Goal: Task Accomplishment & Management: Use online tool/utility

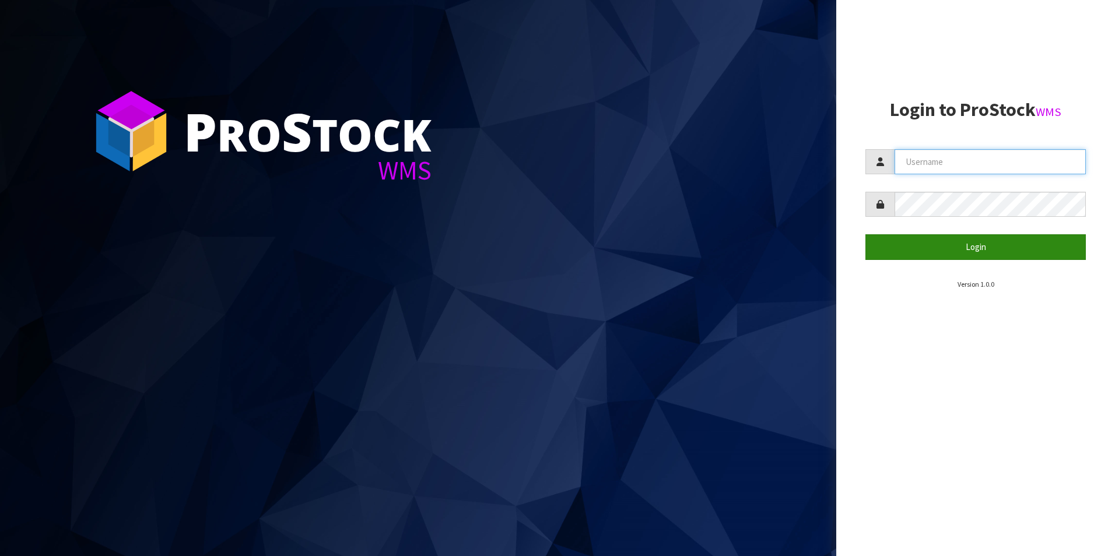
type input "[PERSON_NAME][EMAIL_ADDRESS][DOMAIN_NAME]"
click at [960, 249] on button "Login" at bounding box center [975, 246] width 220 height 25
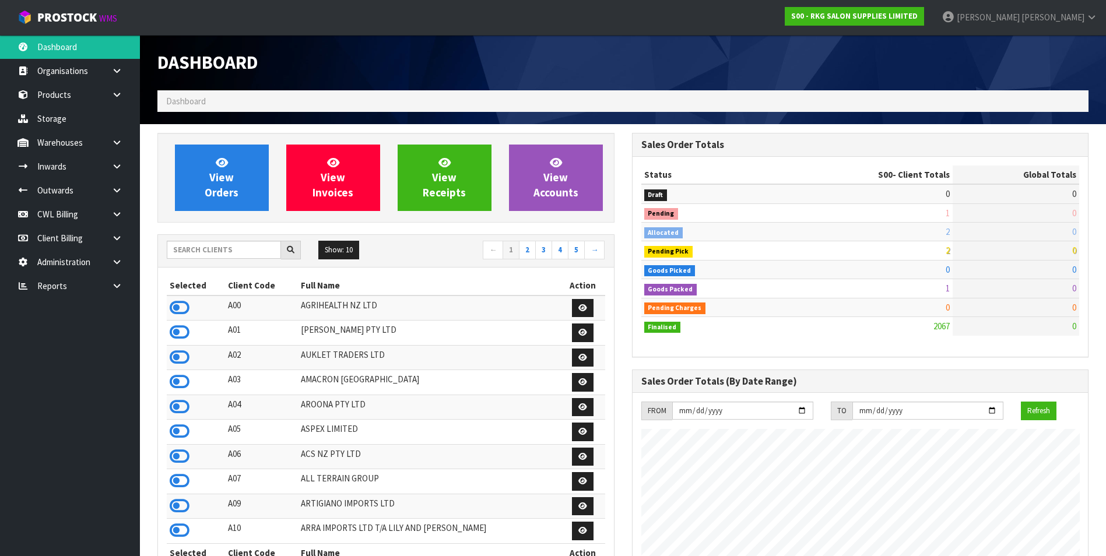
scroll to position [883, 474]
click at [119, 286] on icon at bounding box center [116, 286] width 11 height 9
click at [80, 335] on link "CWL" at bounding box center [70, 334] width 140 height 24
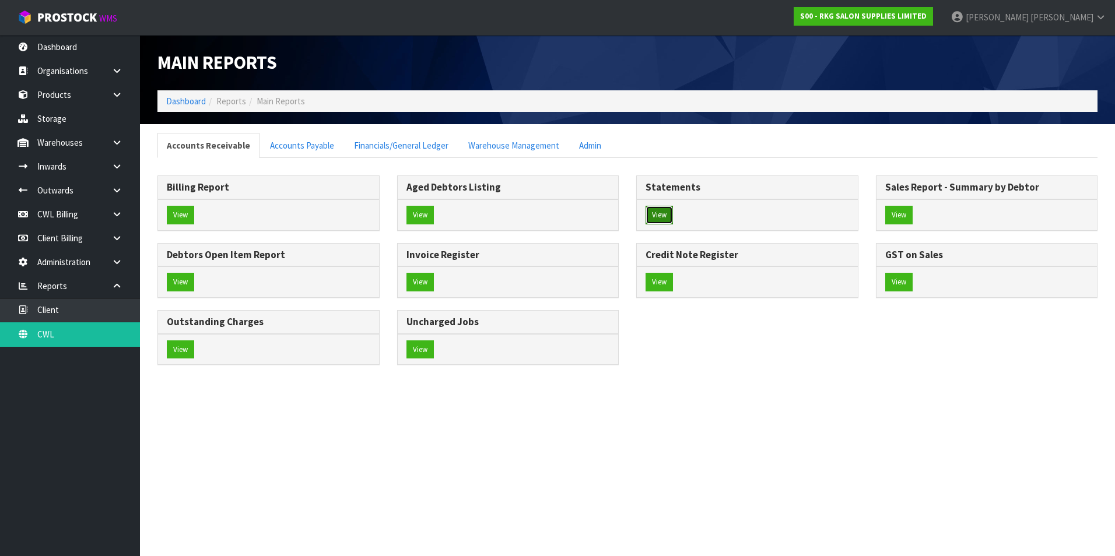
click at [660, 216] on button "View" at bounding box center [659, 215] width 27 height 19
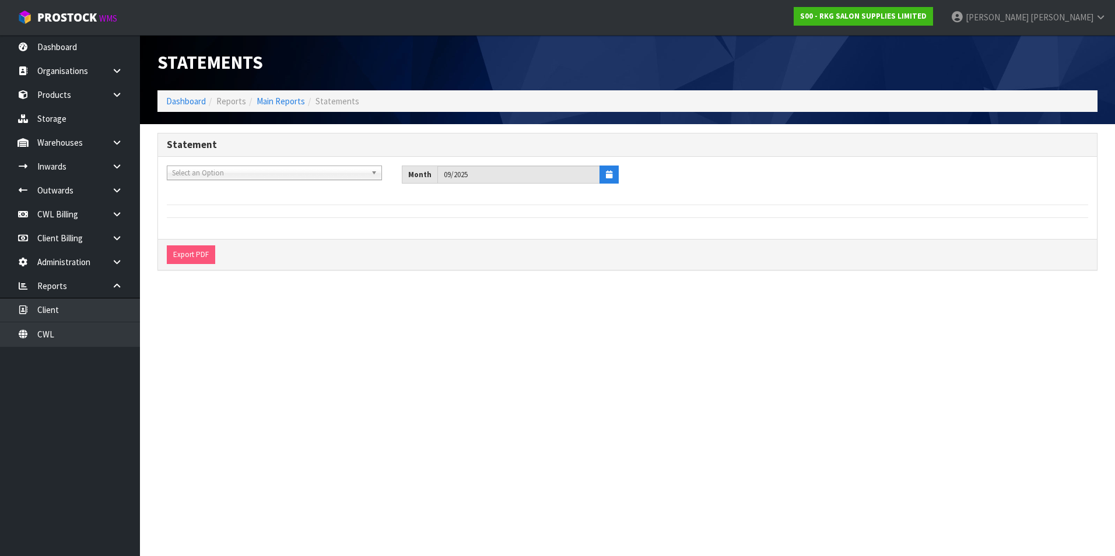
click at [198, 172] on span "Select an Option" at bounding box center [269, 173] width 194 height 14
type input "your"
click at [223, 205] on li "Y01 - YOUR REFORMER" at bounding box center [274, 206] width 209 height 15
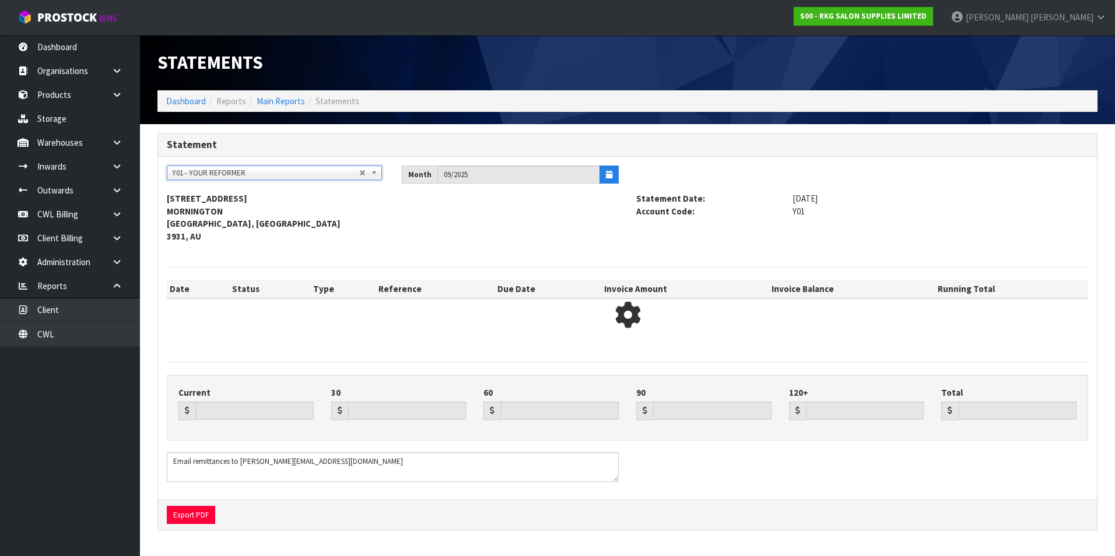
type input "0.00"
type input "12334.84"
type input "0.00"
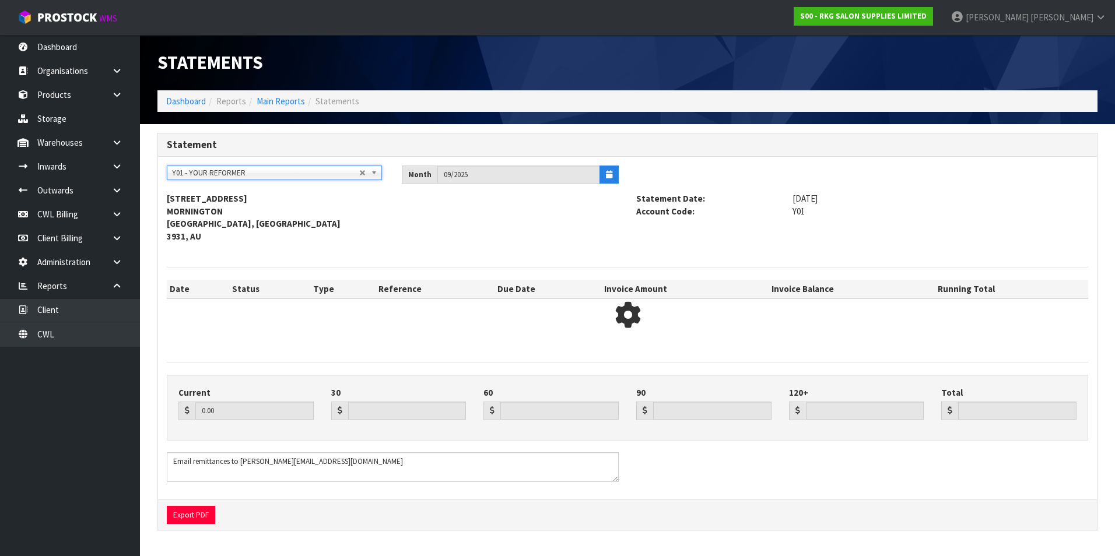
type input "12334.84"
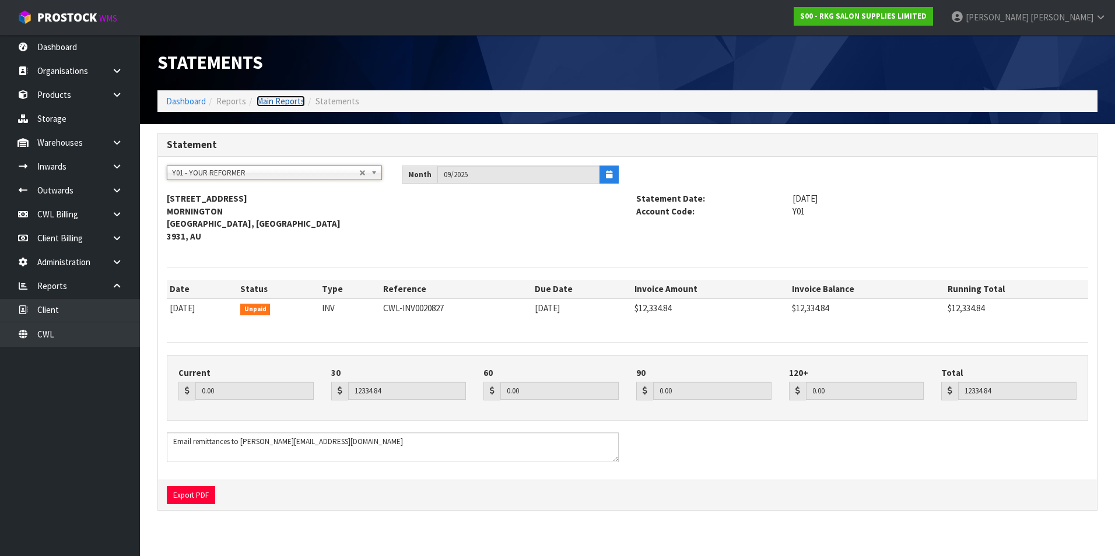
click at [277, 102] on link "Main Reports" at bounding box center [281, 101] width 48 height 11
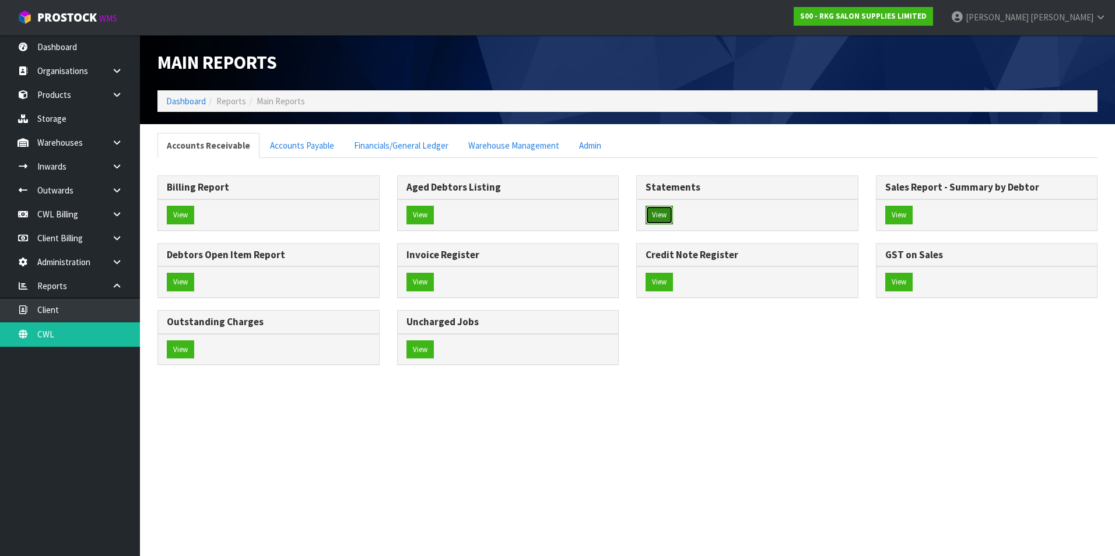
click at [660, 212] on button "View" at bounding box center [659, 215] width 27 height 19
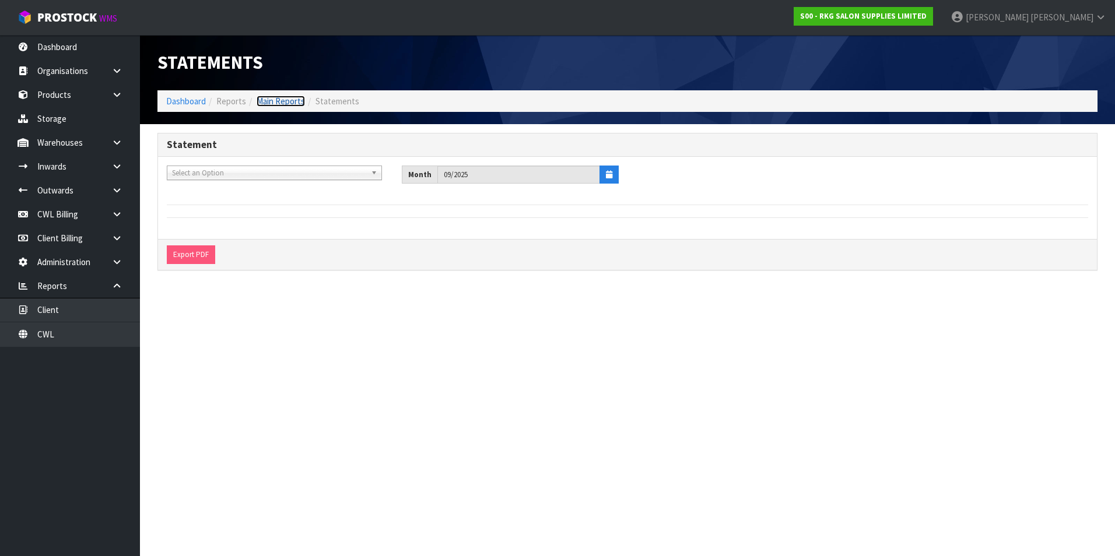
click at [286, 100] on link "Main Reports" at bounding box center [281, 101] width 48 height 11
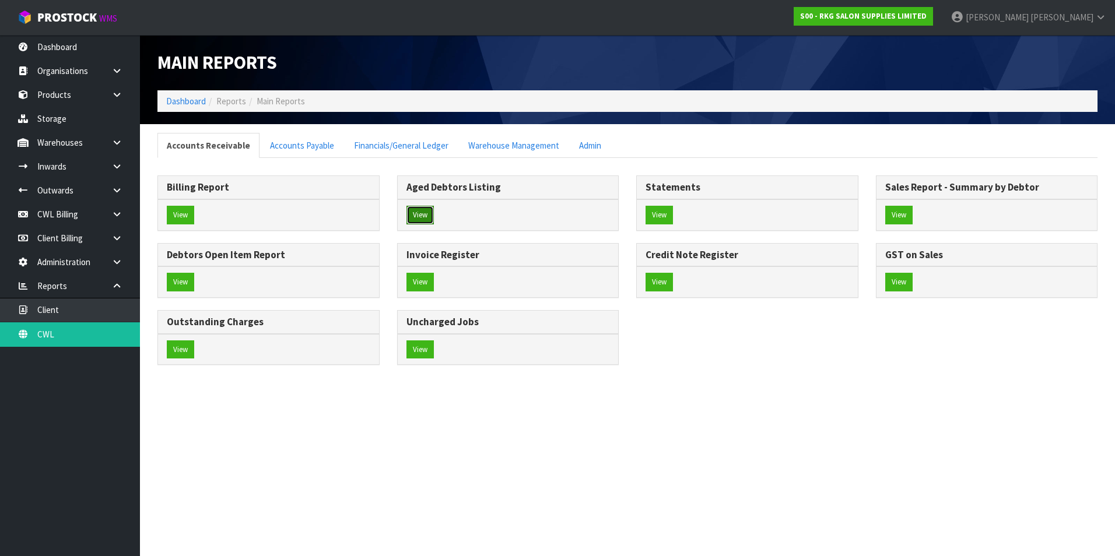
click at [431, 213] on button "View" at bounding box center [419, 215] width 27 height 19
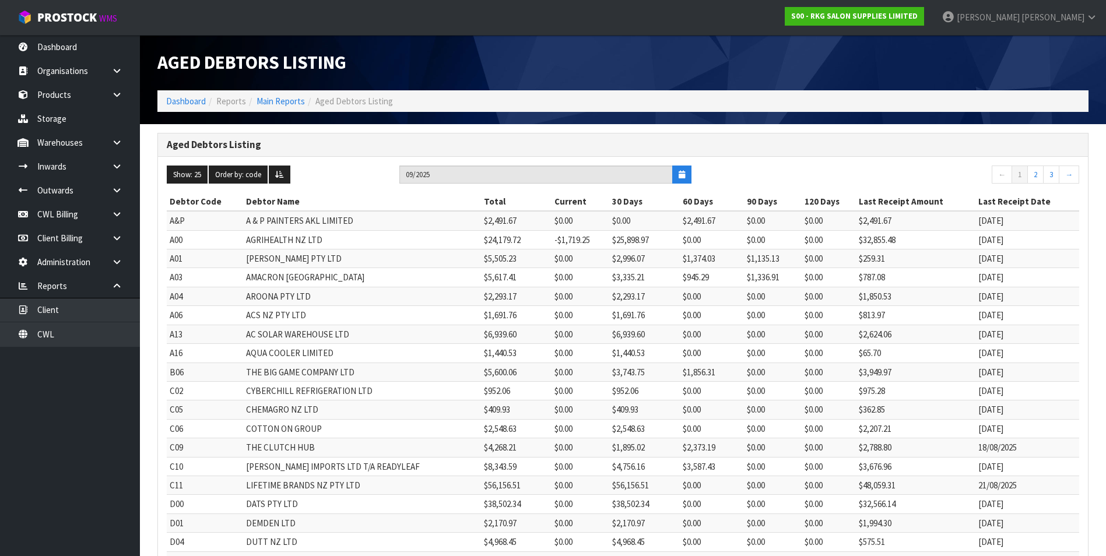
scroll to position [220, 0]
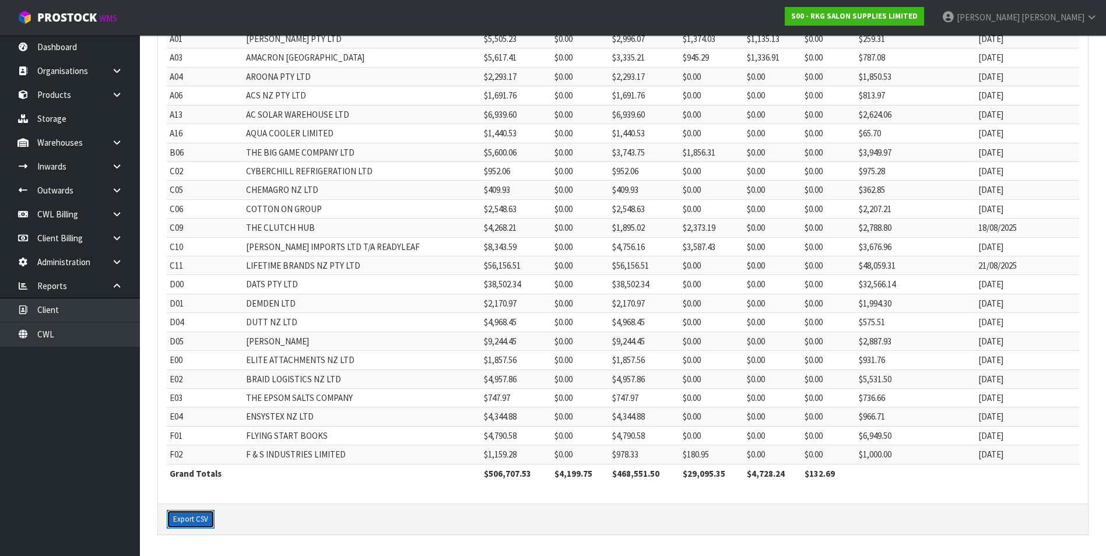
click at [198, 516] on button "Export CSV" at bounding box center [191, 519] width 48 height 19
click at [72, 44] on link "Dashboard" at bounding box center [70, 47] width 140 height 24
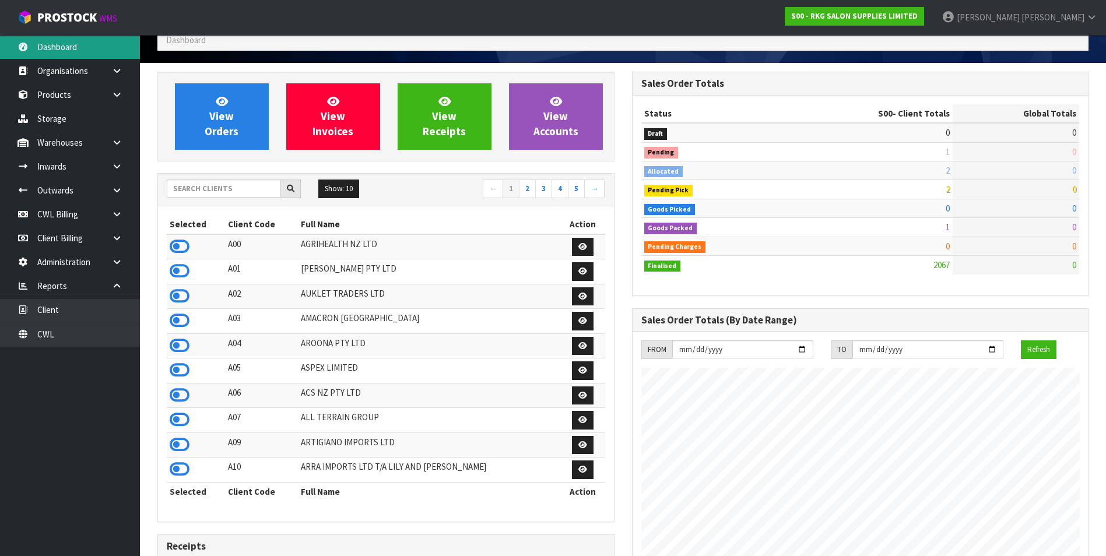
scroll to position [45, 0]
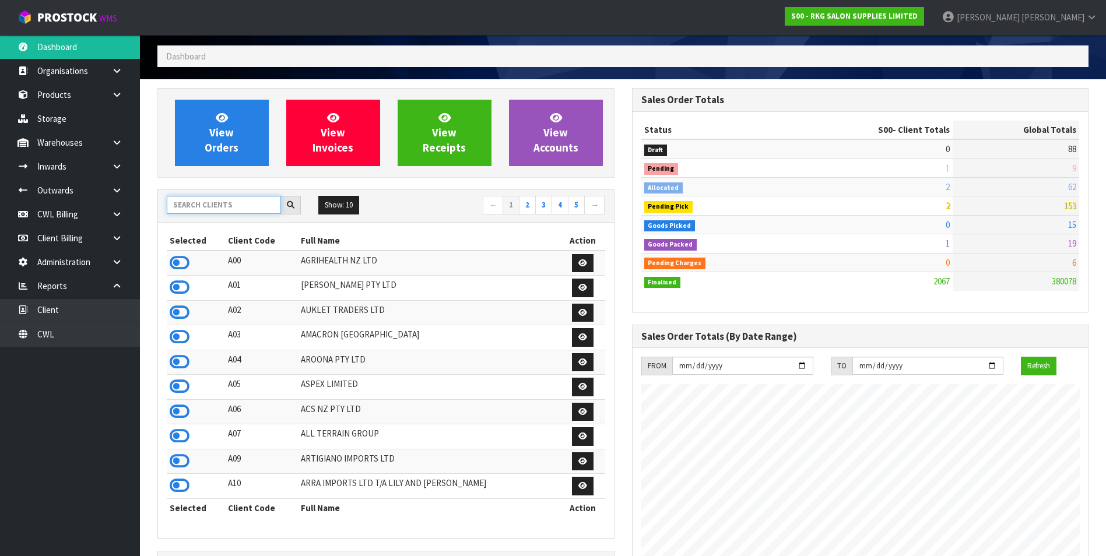
click at [200, 199] on input "text" at bounding box center [224, 205] width 114 height 18
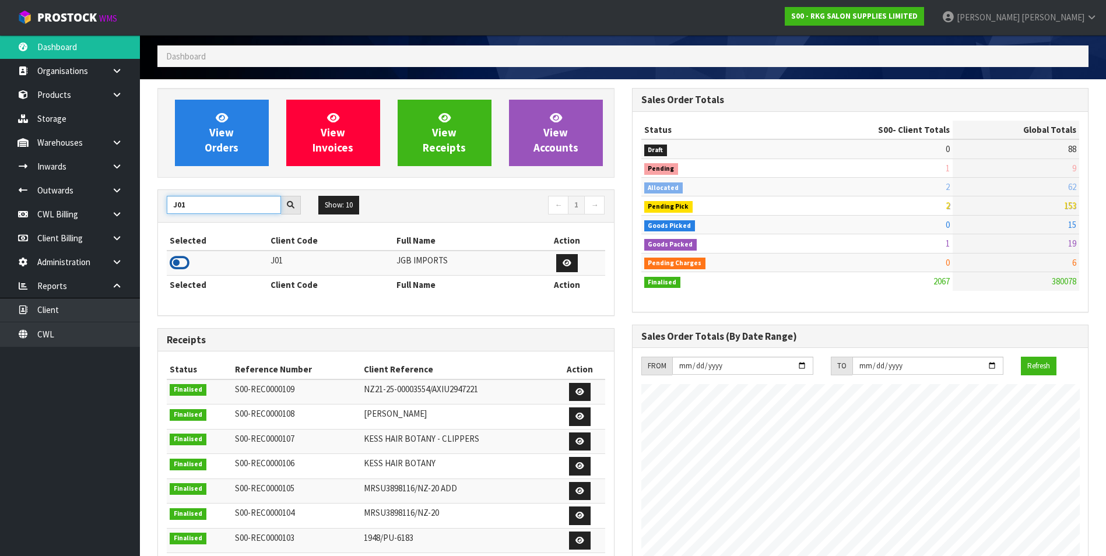
type input "J01"
click at [178, 262] on icon at bounding box center [180, 262] width 20 height 17
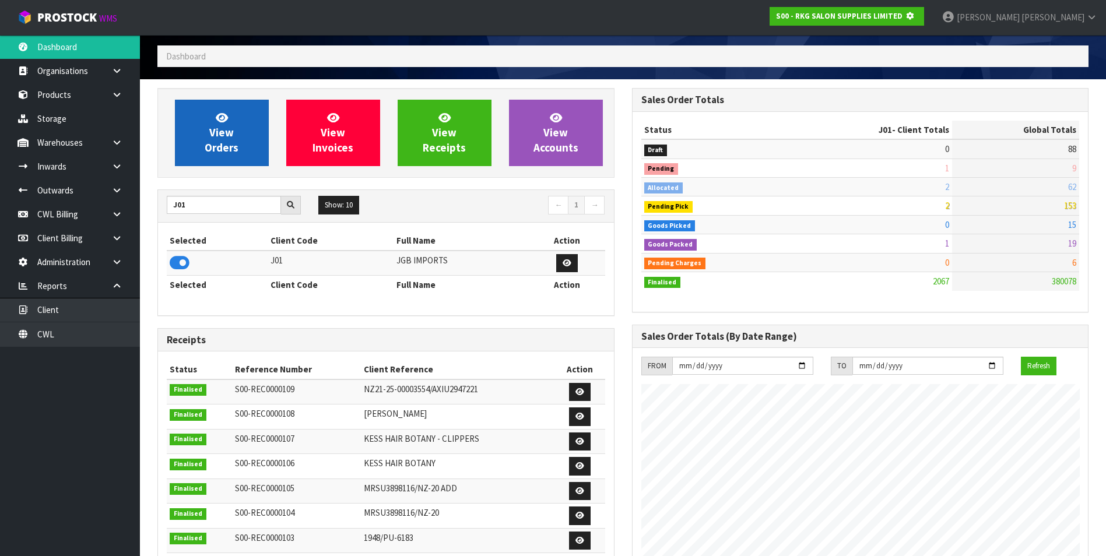
scroll to position [582424, 582676]
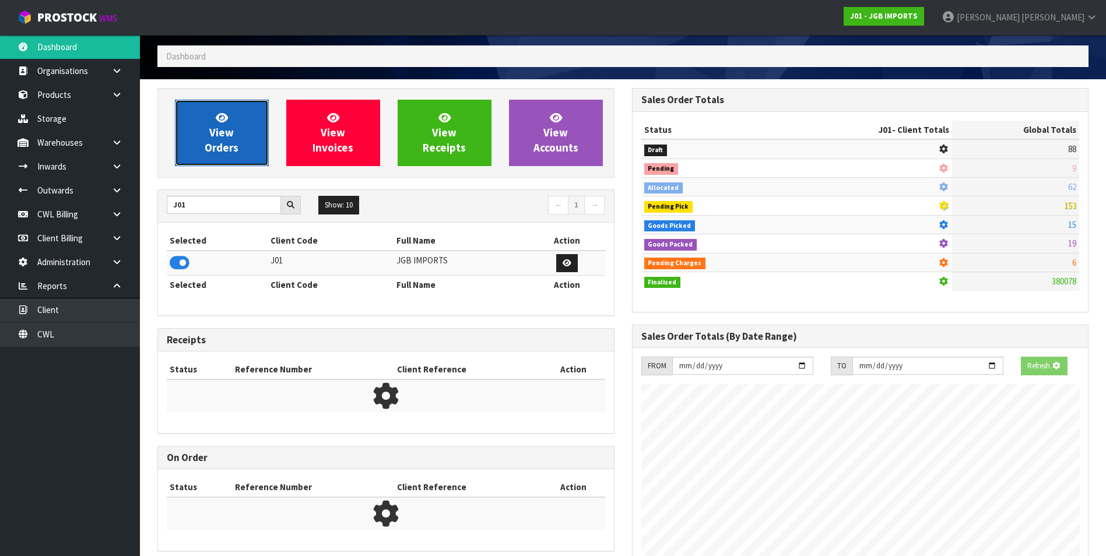
click at [217, 142] on span "View Orders" at bounding box center [222, 133] width 34 height 44
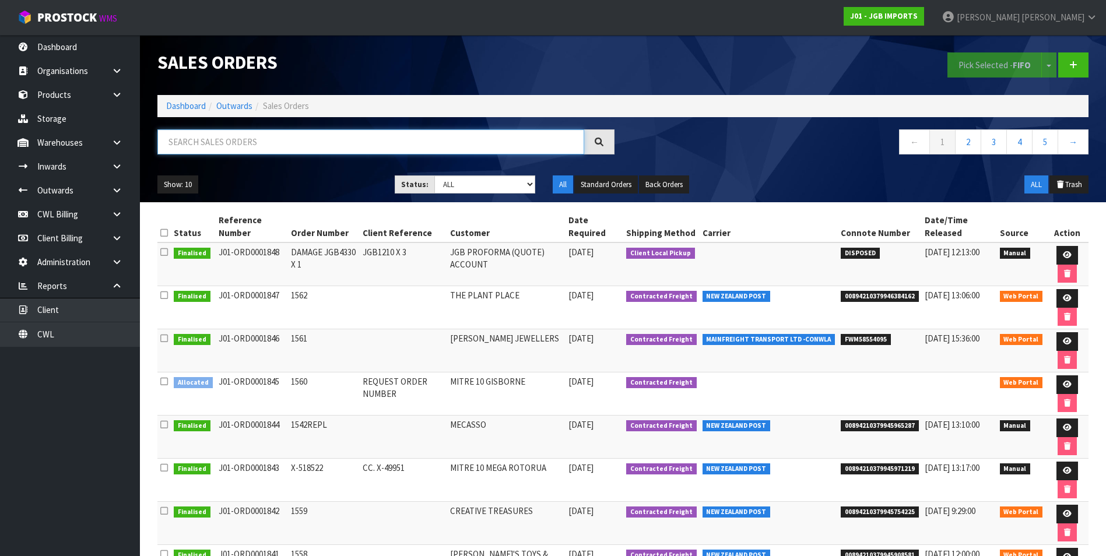
click at [201, 144] on input "text" at bounding box center [370, 141] width 427 height 25
paste input "00894210379946060554"
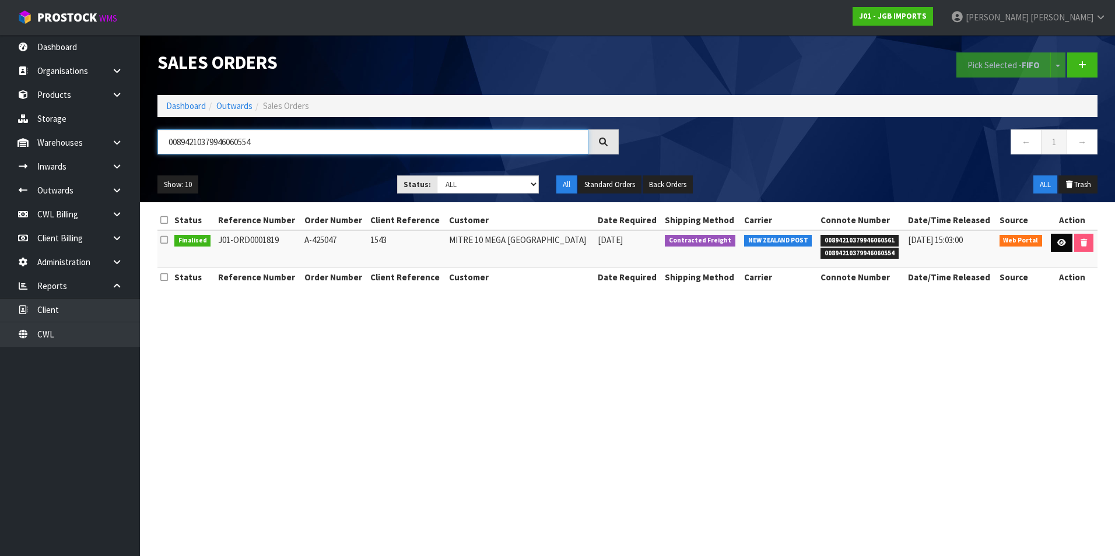
type input "00894210379946060554"
click at [1064, 241] on link at bounding box center [1062, 243] width 22 height 19
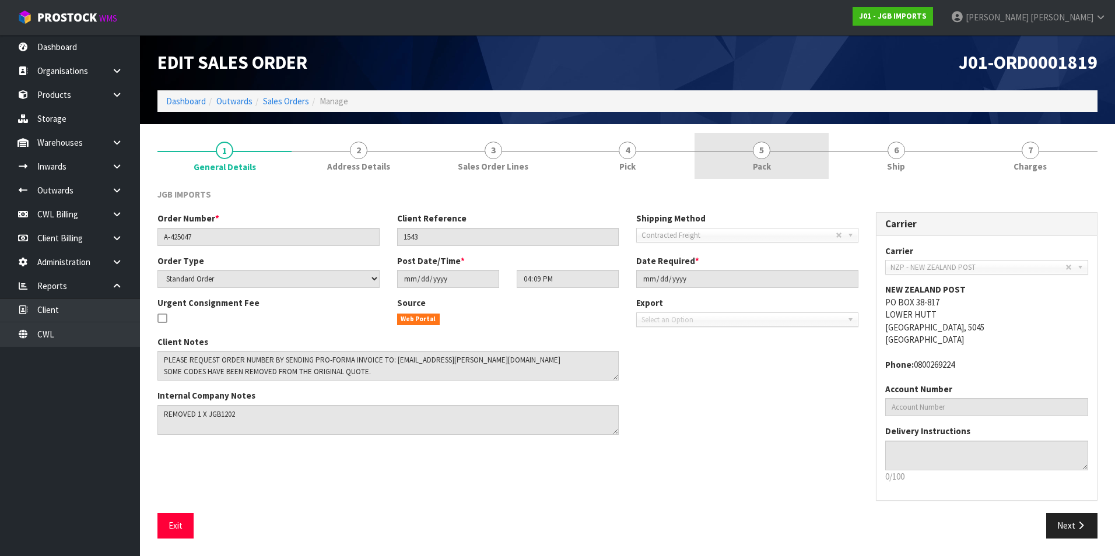
click at [762, 153] on span "5" at bounding box center [761, 150] width 17 height 17
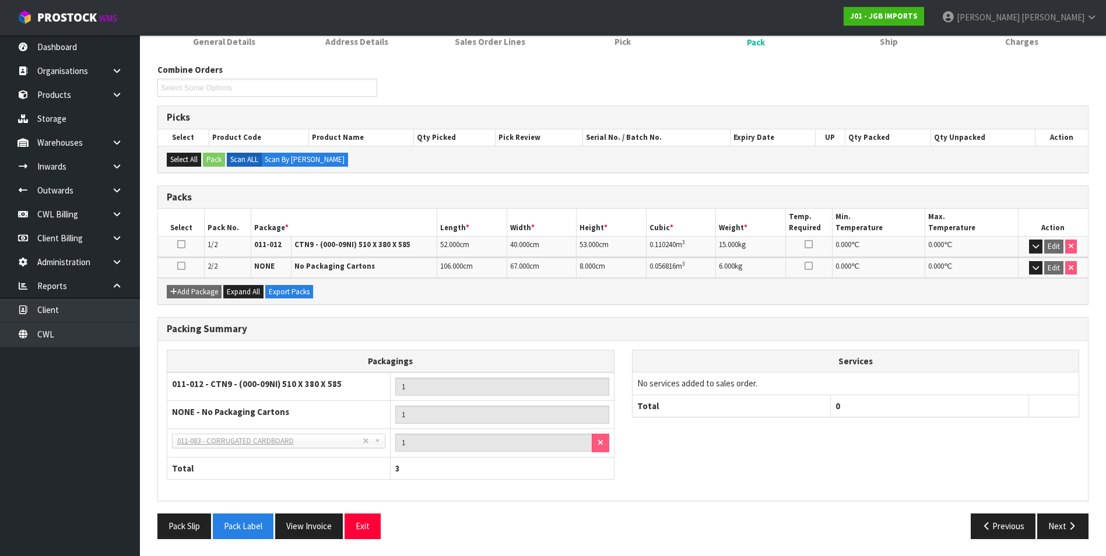
scroll to position [125, 0]
click at [1035, 265] on icon "button" at bounding box center [1036, 268] width 6 height 8
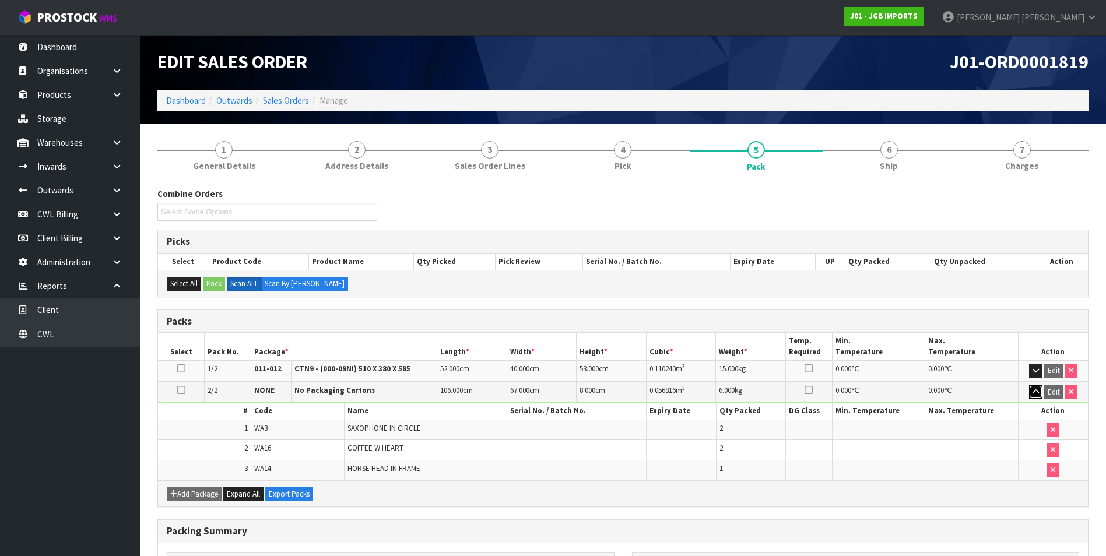
scroll to position [0, 0]
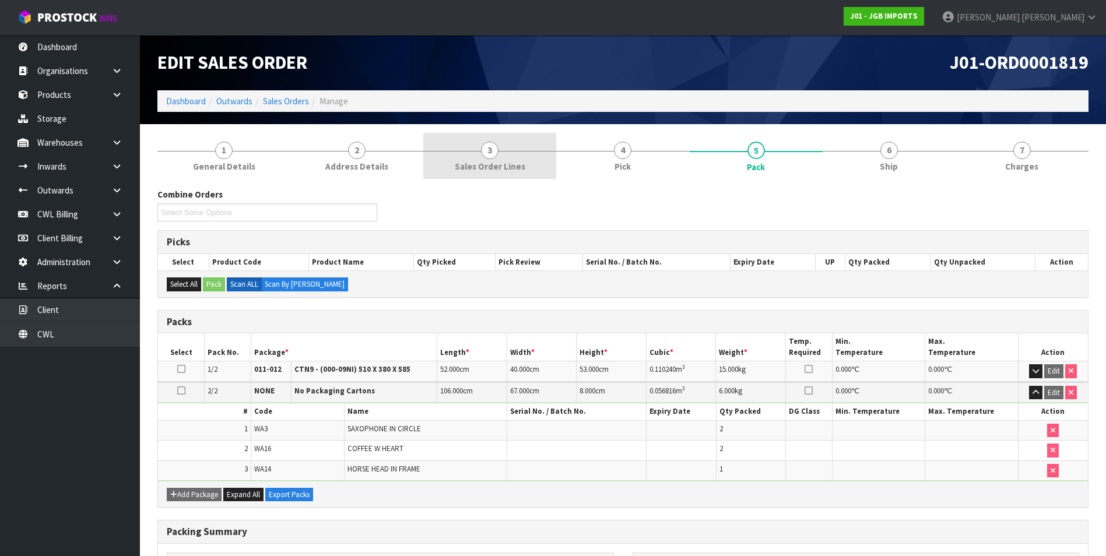
click at [488, 150] on span "3" at bounding box center [489, 150] width 17 height 17
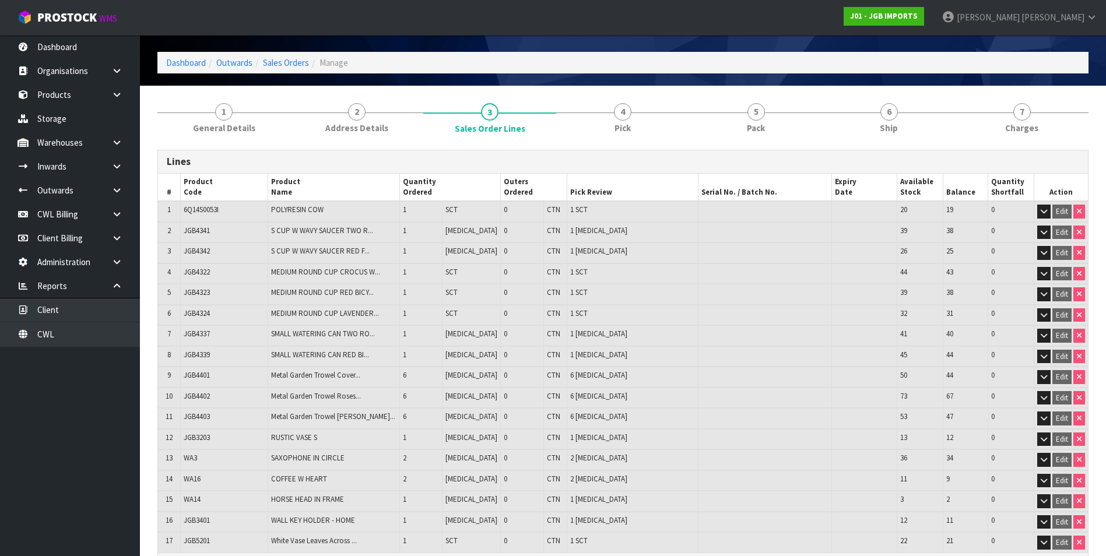
scroll to position [58, 0]
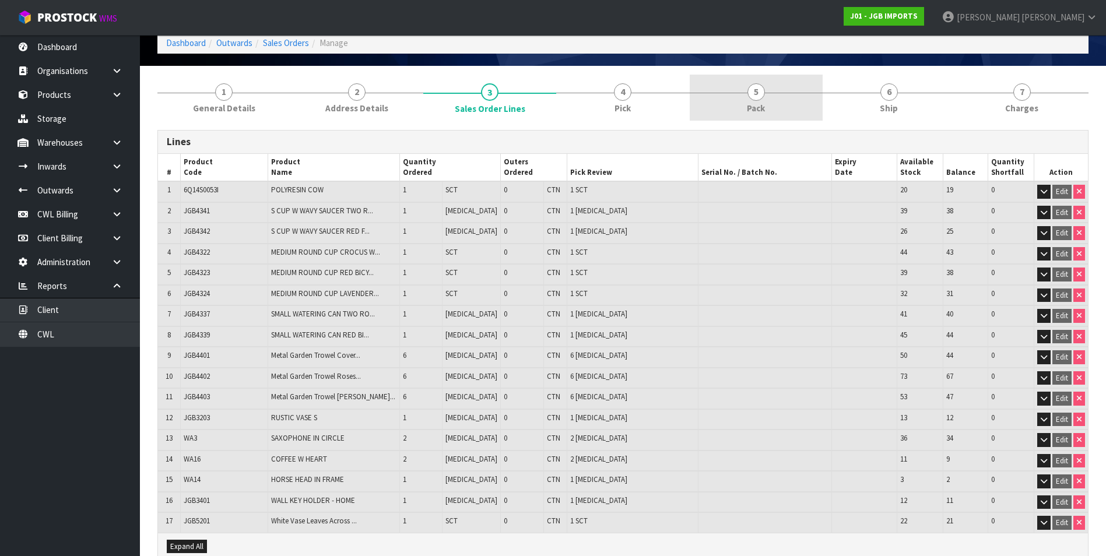
click at [746, 89] on link "5 Pack" at bounding box center [756, 98] width 133 height 46
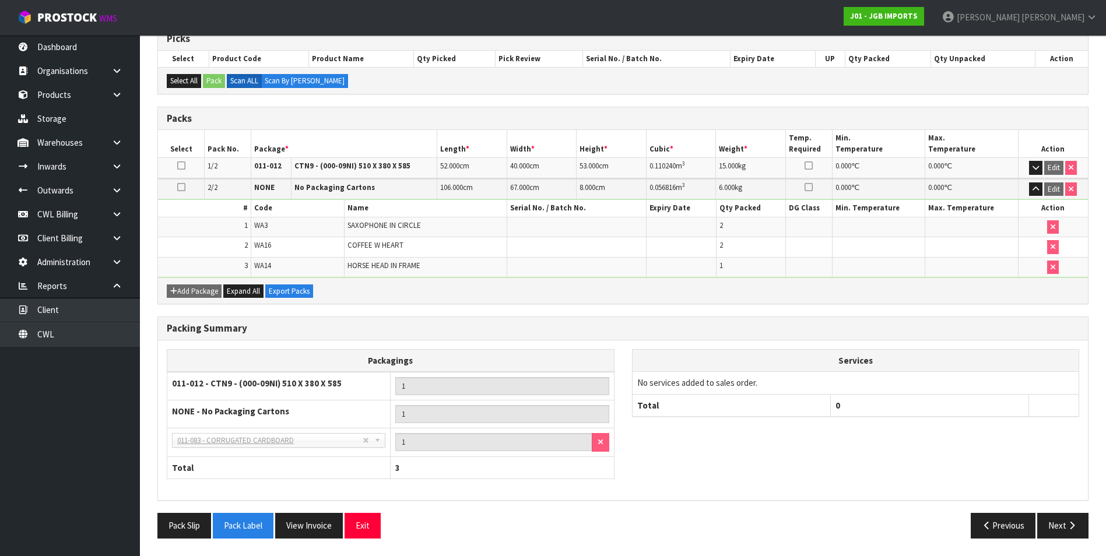
scroll to position [0, 0]
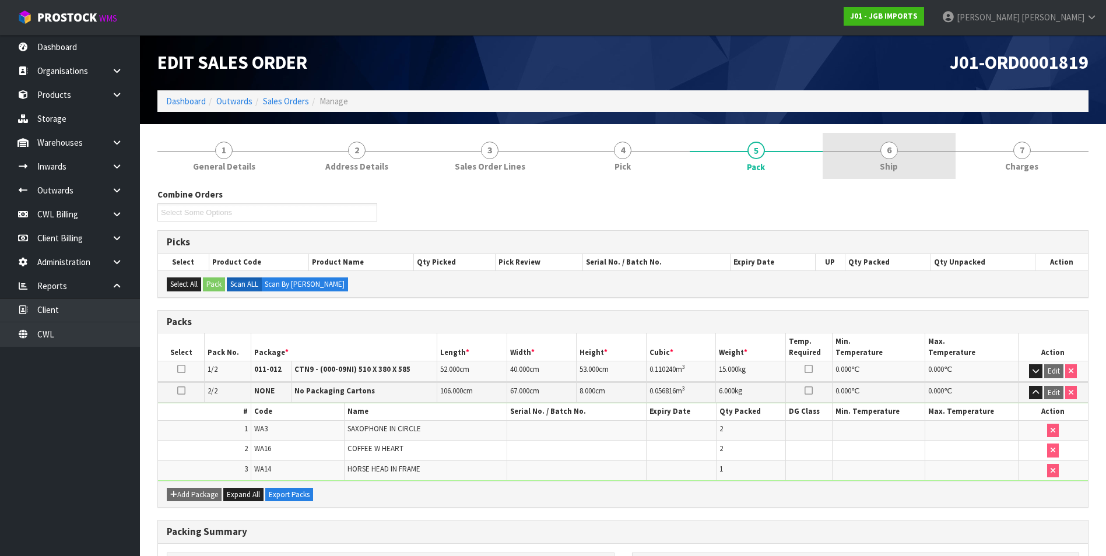
click at [892, 153] on span "6" at bounding box center [889, 150] width 17 height 17
